Goal: Task Accomplishment & Management: Use online tool/utility

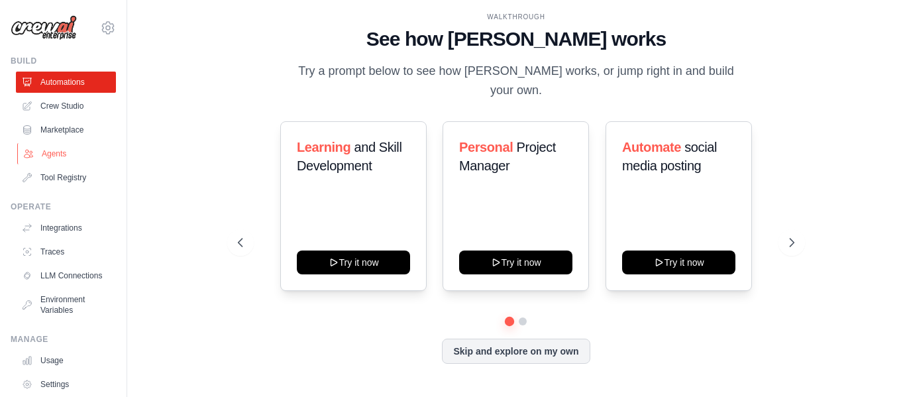
click at [50, 149] on link "Agents" at bounding box center [67, 153] width 100 height 21
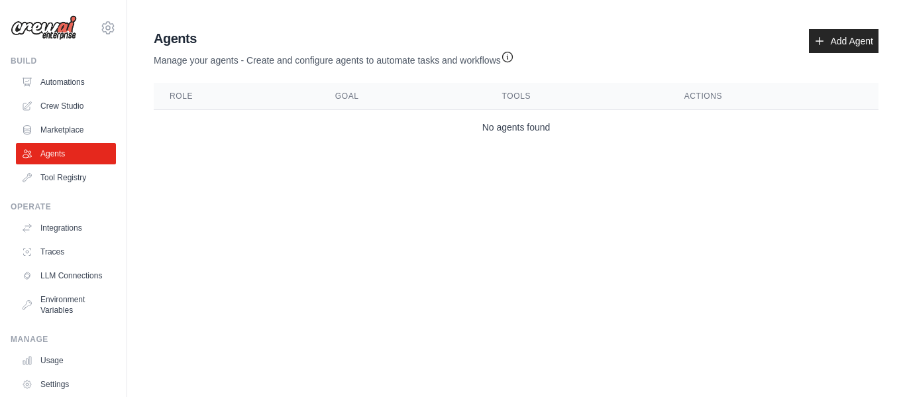
click at [50, 149] on link "Agents" at bounding box center [66, 153] width 100 height 21
click at [44, 180] on link "Tool Registry" at bounding box center [67, 177] width 100 height 21
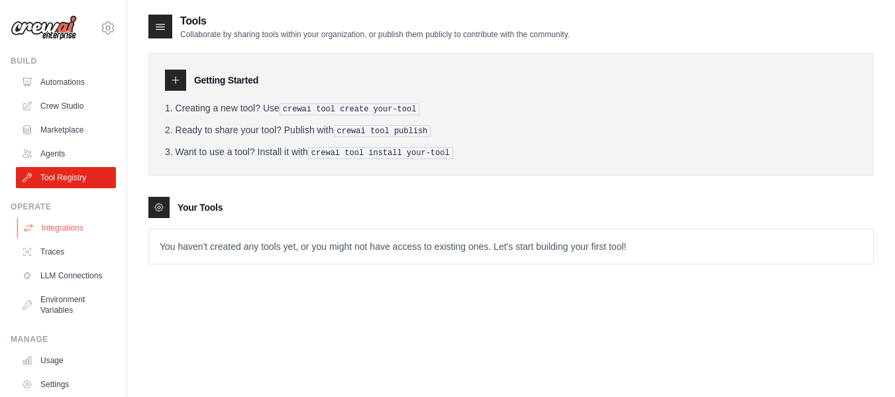
click at [58, 227] on link "Integrations" at bounding box center [67, 227] width 100 height 21
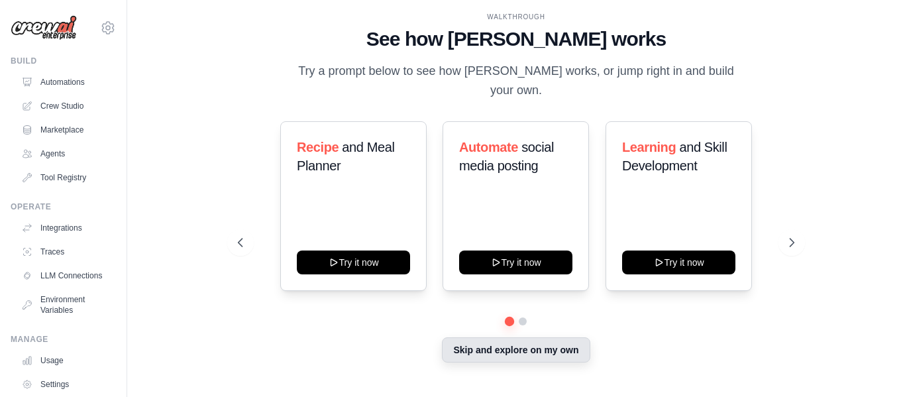
click at [533, 341] on button "Skip and explore on my own" at bounding box center [516, 349] width 148 height 25
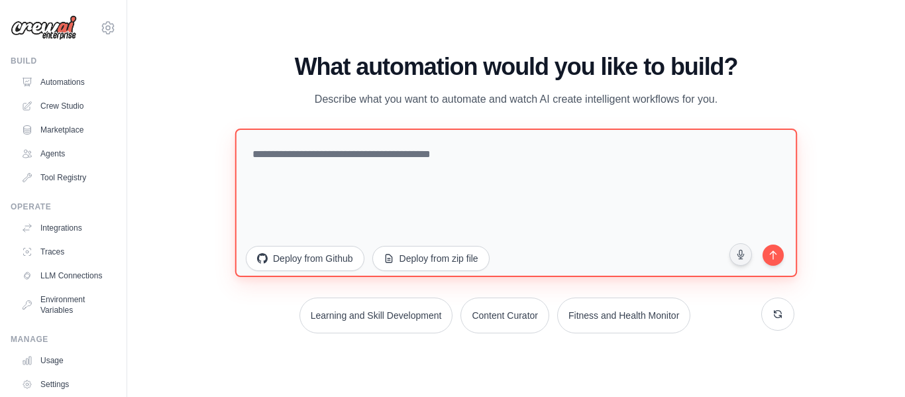
click at [505, 148] on textarea at bounding box center [516, 202] width 562 height 148
type textarea "*"
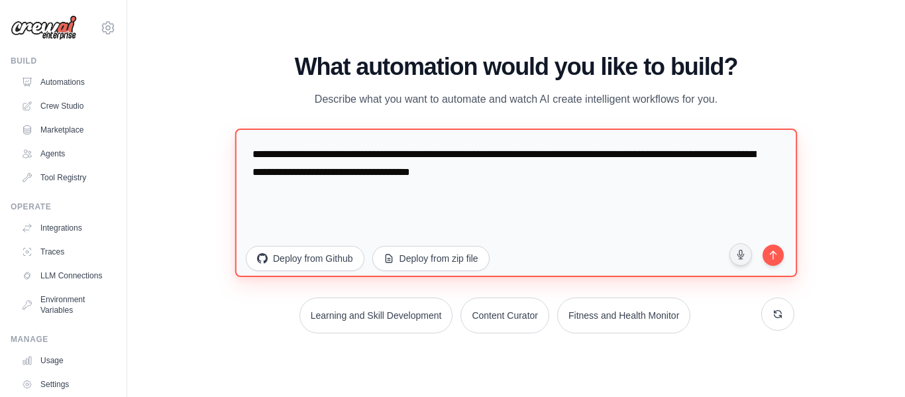
type textarea "**********"
